Goal: Book appointment/travel/reservation

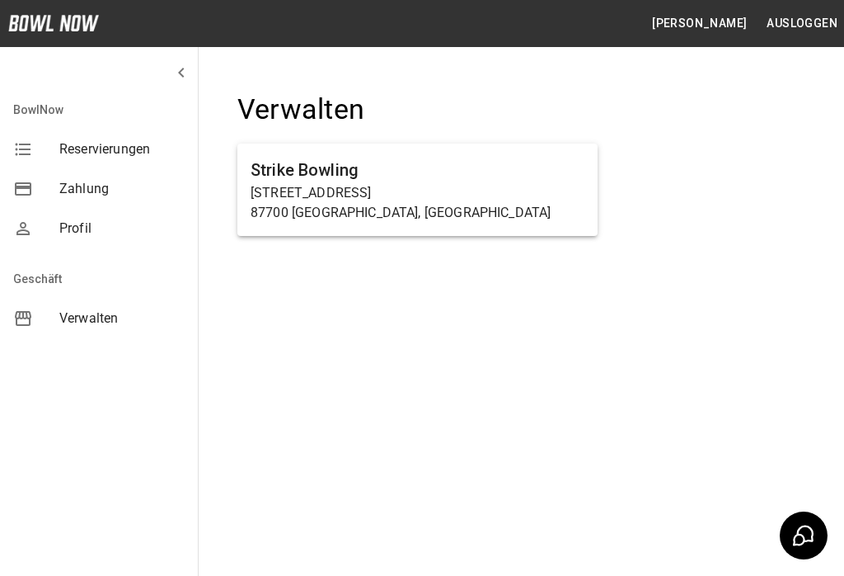
click at [421, 166] on h6 "Strike Bowling" at bounding box center [418, 170] width 334 height 26
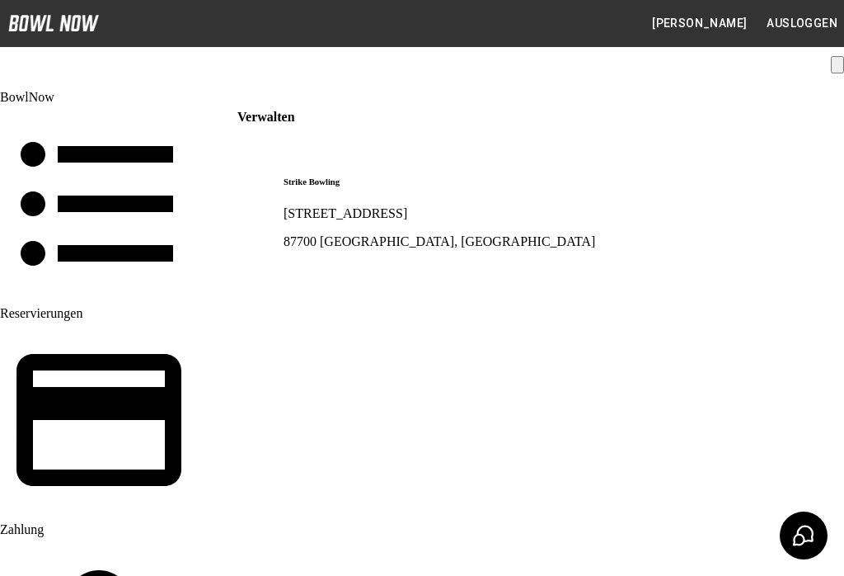
click at [356, 206] on p "[STREET_ADDRESS]" at bounding box center [538, 213] width 508 height 15
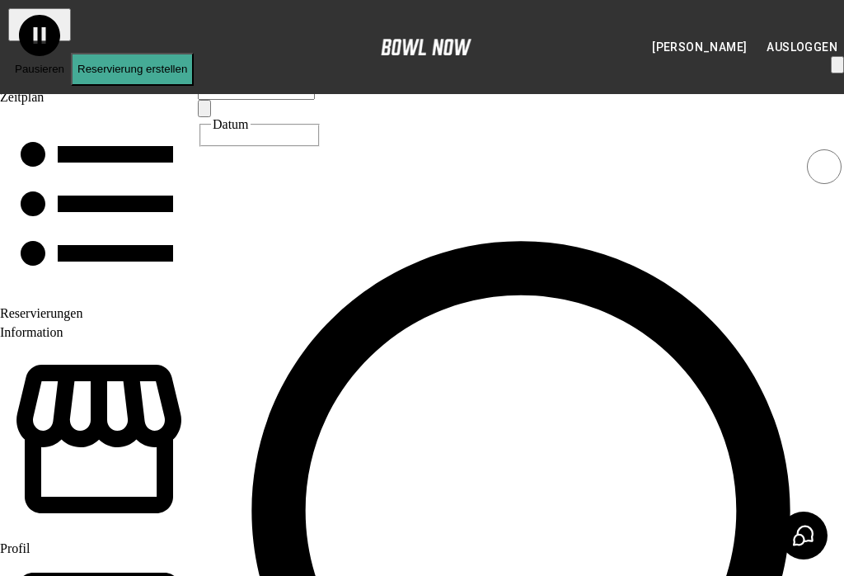
click at [204, 112] on icon "Choose date, selected date is 3. Okt. 2025" at bounding box center [204, 112] width 0 height 0
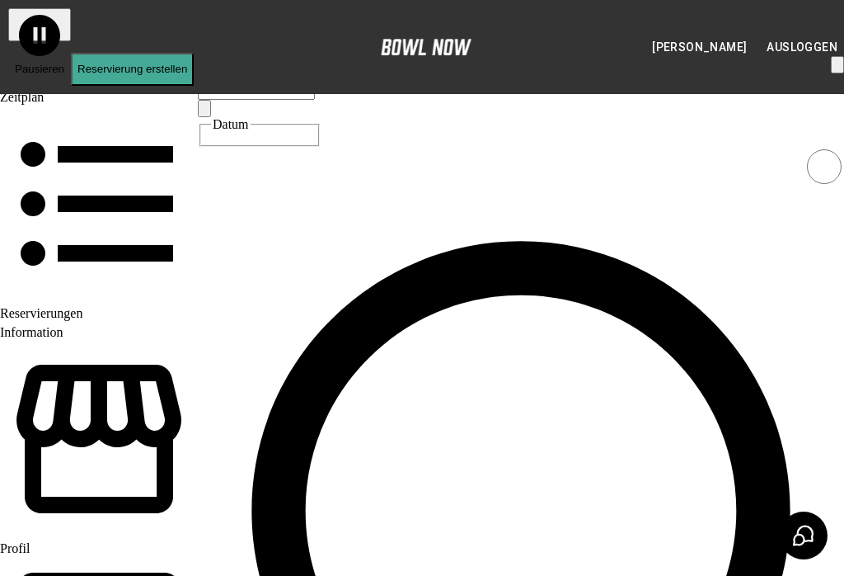
scroll to position [0, 199]
